Goal: Transaction & Acquisition: Purchase product/service

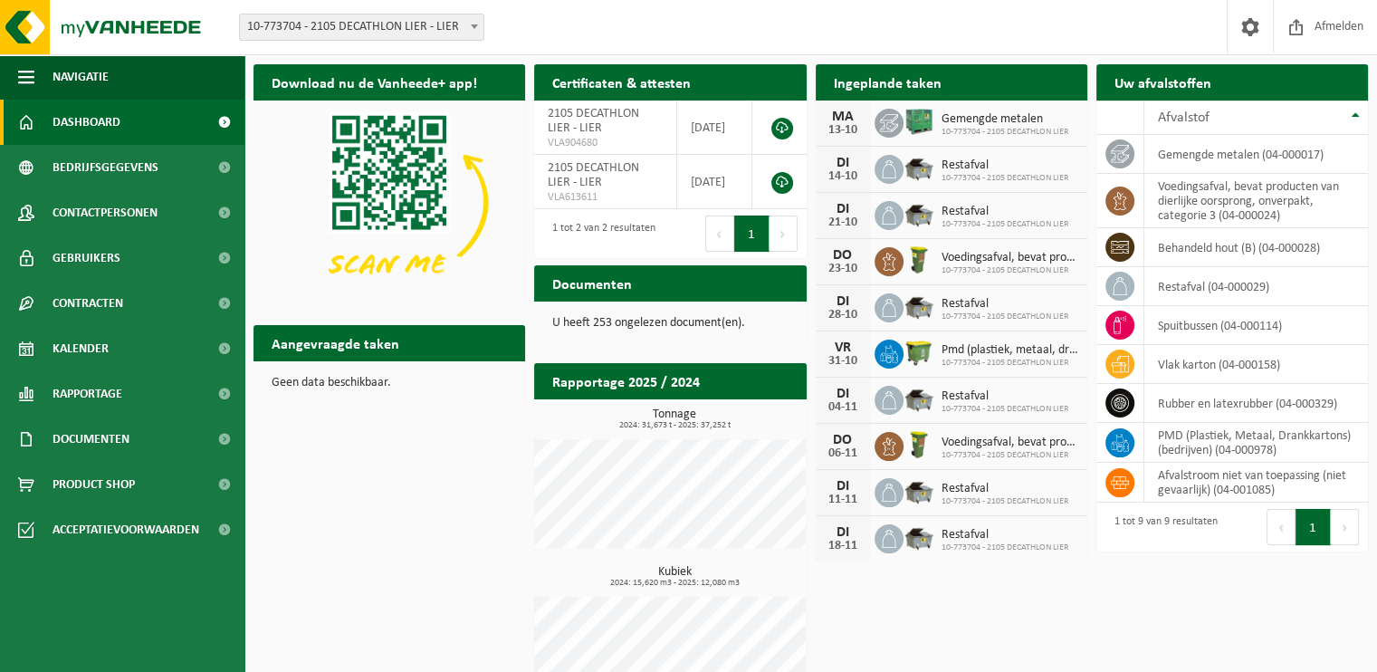
click at [431, 42] on div "Vestiging: 10-773704 - 2105 DECATHLON LIER - LIER 10-773704 - 2105 DECATHLON LI…" at bounding box center [688, 27] width 1377 height 55
click at [87, 488] on span "Product Shop" at bounding box center [94, 484] width 82 height 45
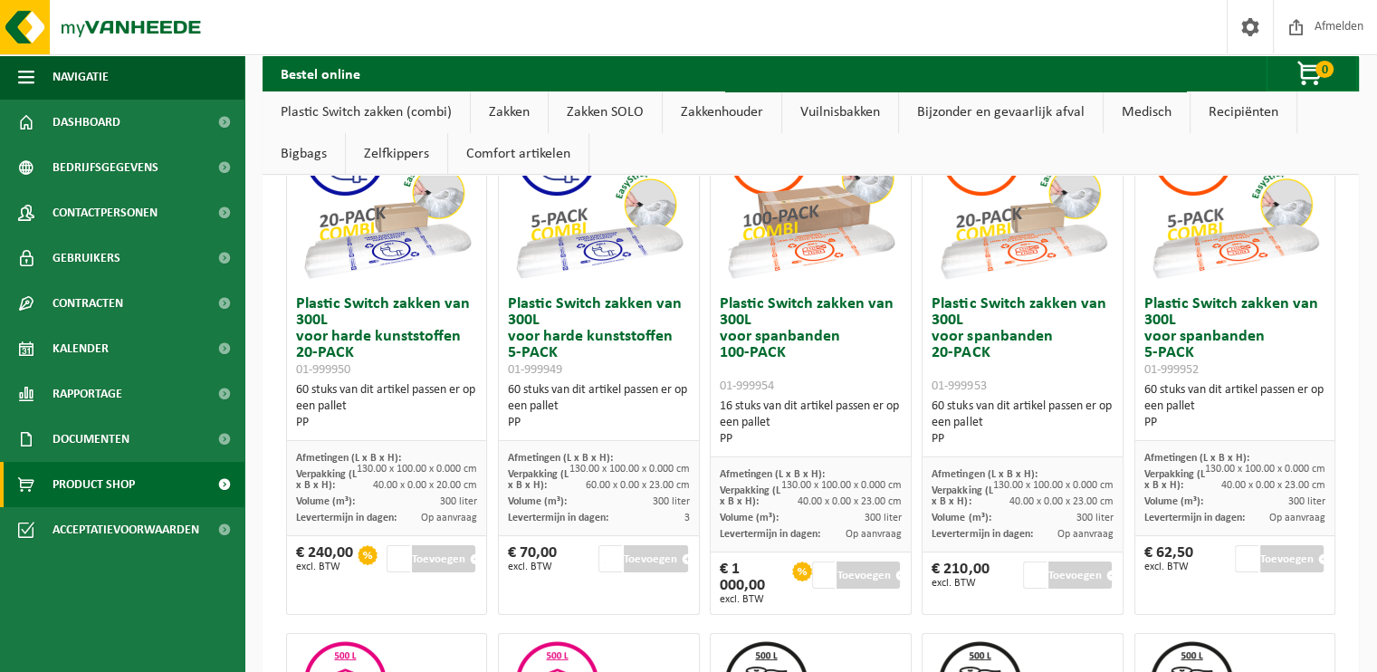
scroll to position [181, 0]
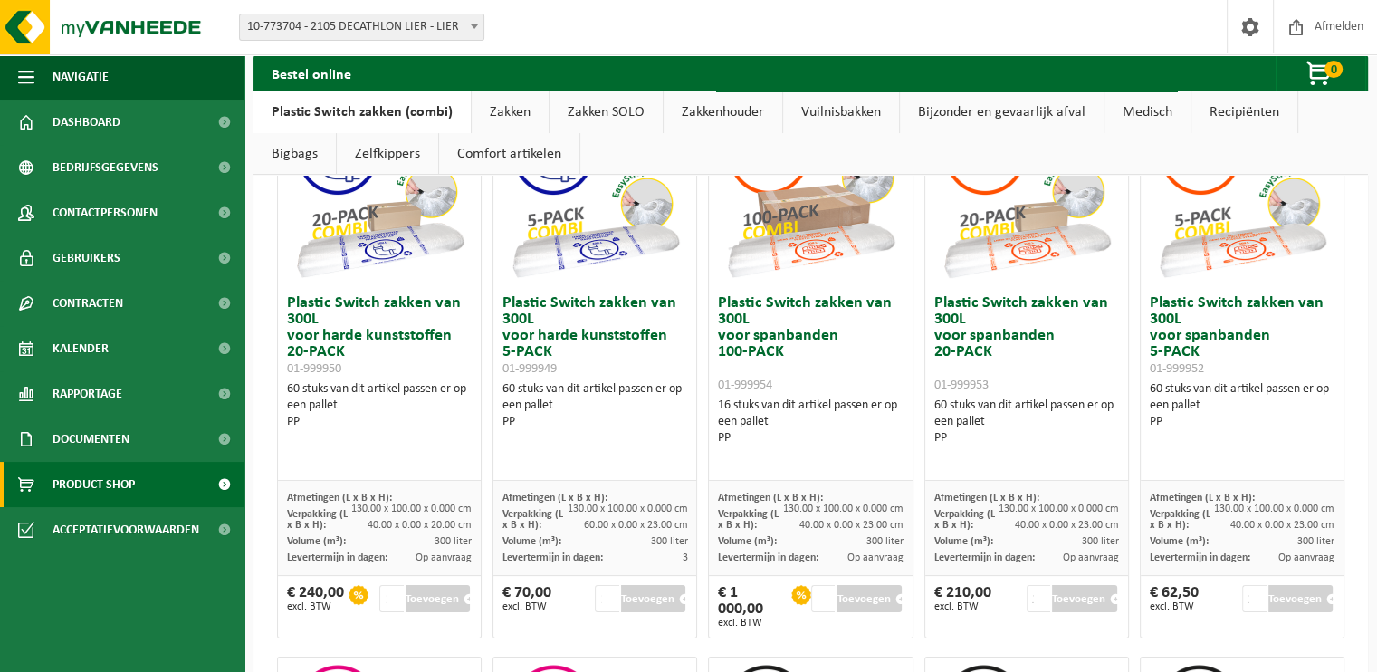
click at [645, 551] on div "Levertermijn in dagen: 3" at bounding box center [595, 558] width 185 height 16
click at [642, 550] on div "Levertermijn in dagen: 3" at bounding box center [595, 558] width 185 height 16
click at [637, 606] on button "Toevoegen" at bounding box center [653, 598] width 64 height 27
